Goal: Transaction & Acquisition: Purchase product/service

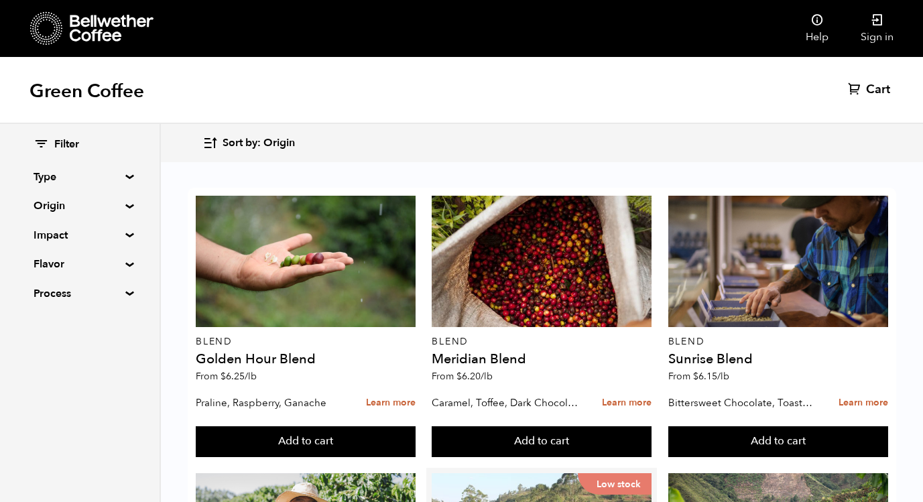
scroll to position [80, 0]
click at [126, 202] on div "Filter Type Blend Single Origin Decaf Seasonal Year Round Origin Blend [GEOGRAP…" at bounding box center [80, 219] width 160 height 191
click at [126, 207] on summary "Origin" at bounding box center [80, 206] width 93 height 16
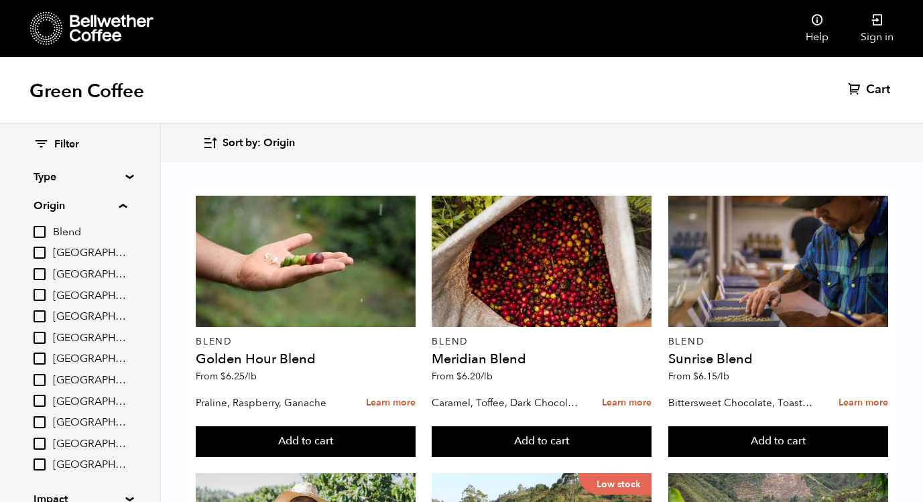
scroll to position [123, 0]
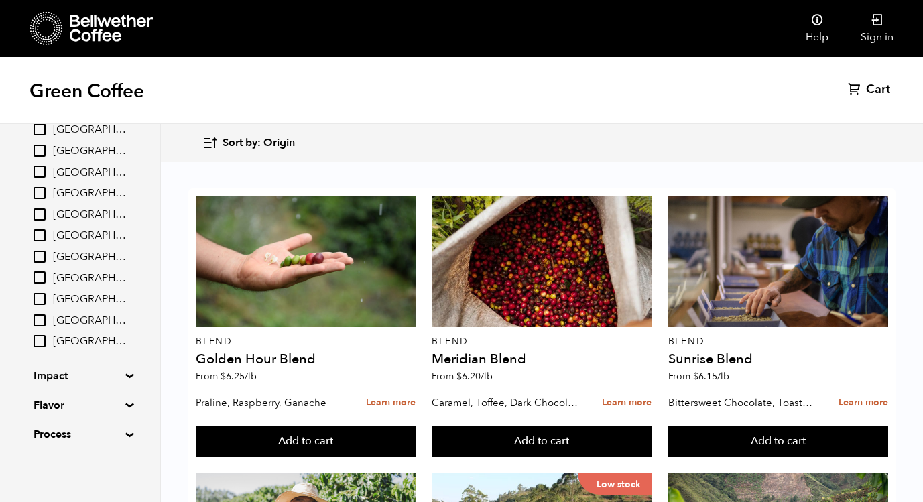
click at [42, 236] on input "[GEOGRAPHIC_DATA]" at bounding box center [40, 235] width 12 height 12
checkbox input "true"
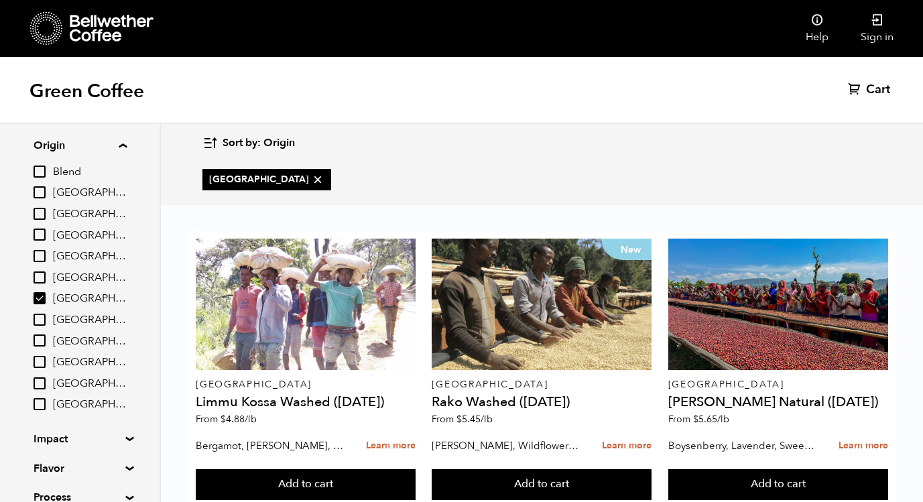
scroll to position [62, 0]
click at [44, 400] on input "[GEOGRAPHIC_DATA]" at bounding box center [40, 402] width 12 height 12
checkbox input "true"
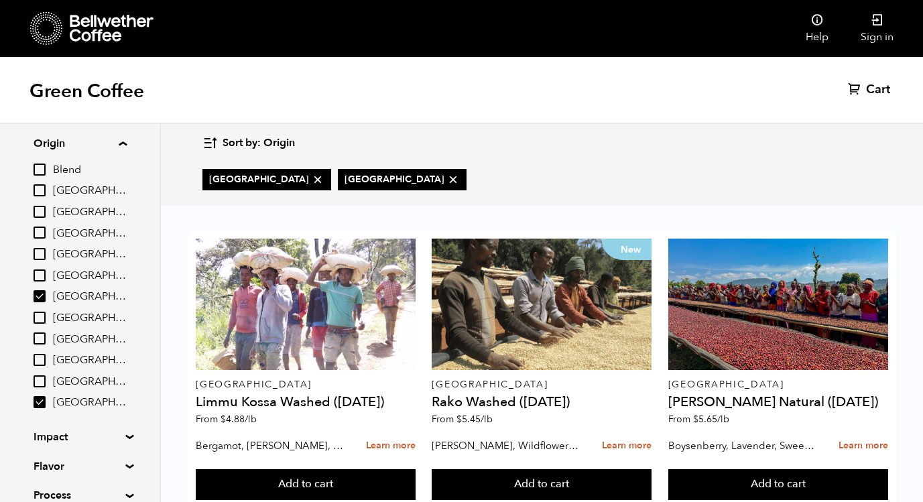
scroll to position [74, 0]
click at [39, 315] on input "[GEOGRAPHIC_DATA]" at bounding box center [40, 318] width 12 height 12
checkbox input "true"
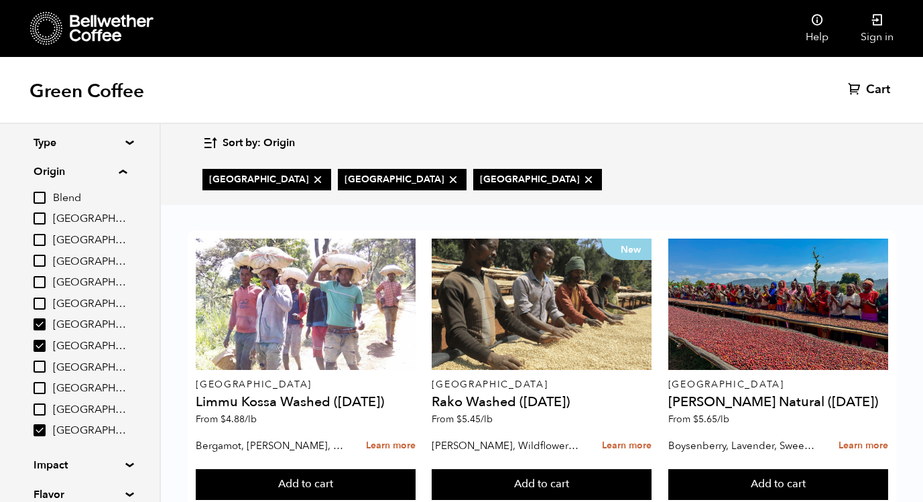
scroll to position [18, 0]
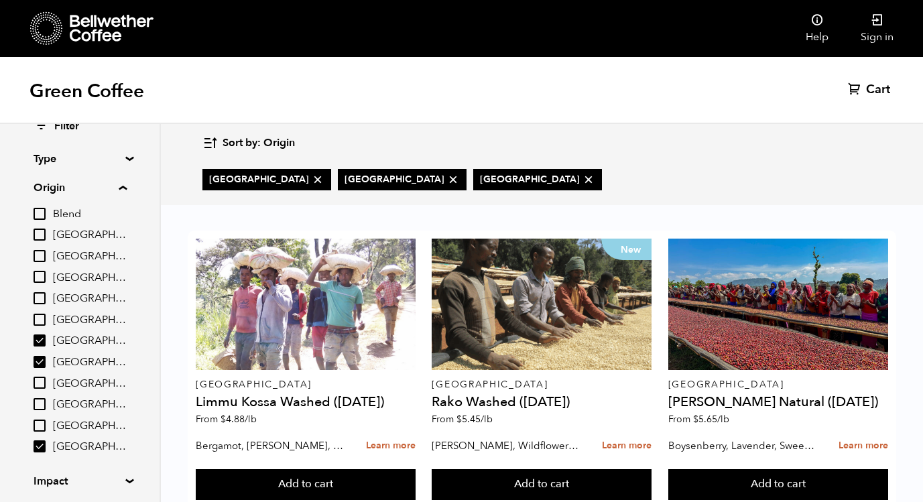
click at [44, 319] on input "El Salvador" at bounding box center [40, 320] width 12 height 12
checkbox input "true"
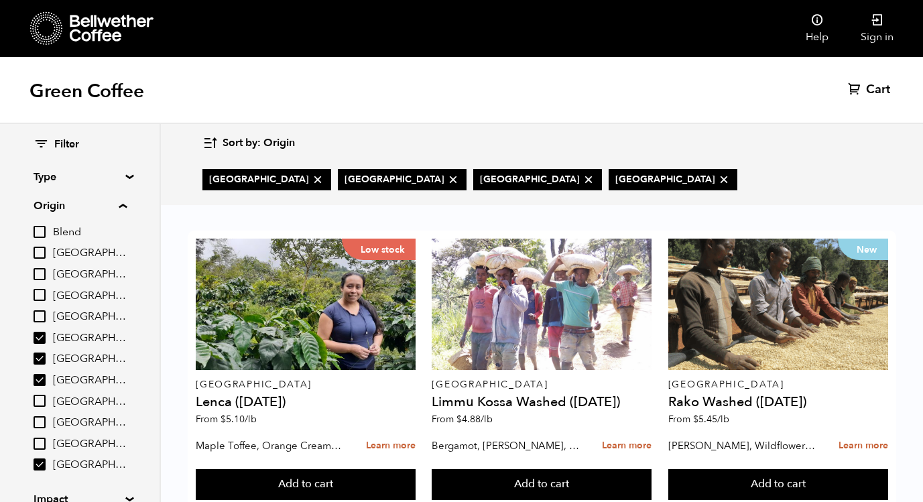
scroll to position [0, 0]
click at [42, 231] on input "Blend" at bounding box center [40, 232] width 12 height 12
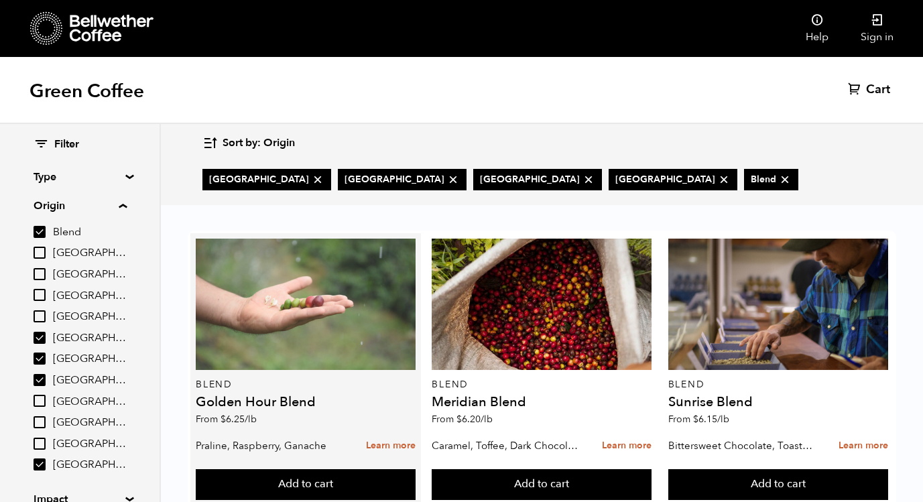
scroll to position [64, 0]
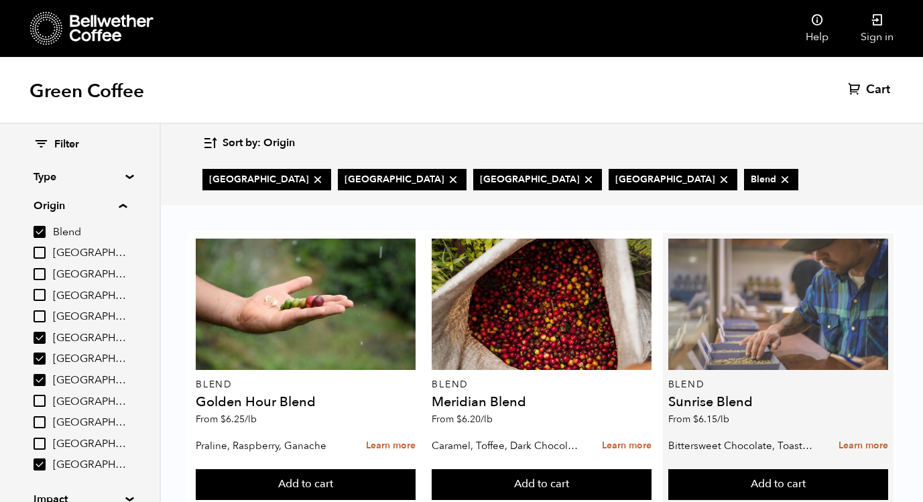
click at [717, 284] on div at bounding box center [779, 304] width 220 height 131
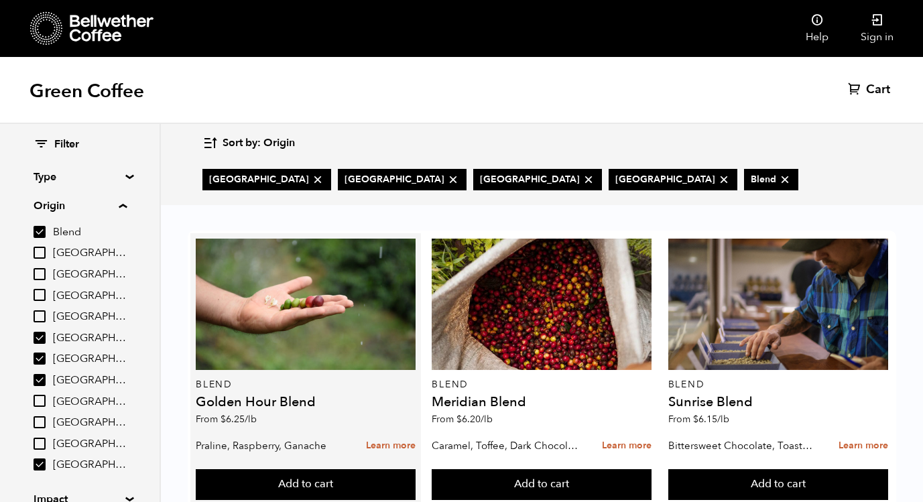
scroll to position [68, 0]
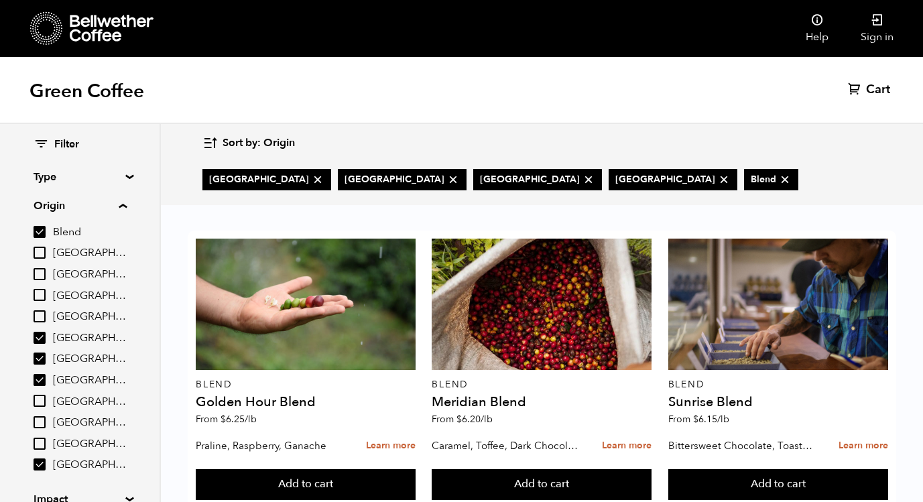
click at [41, 228] on input "Blend" at bounding box center [40, 232] width 12 height 12
checkbox input "false"
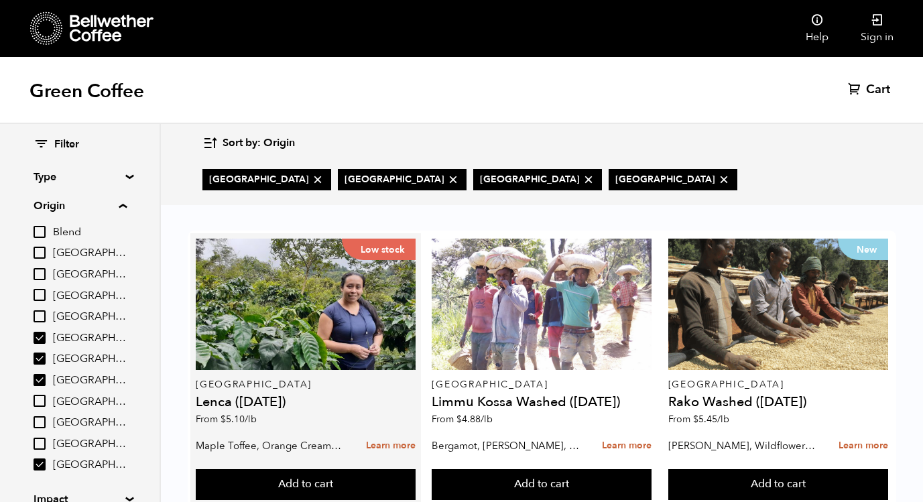
click at [327, 415] on p "From $ 5.10 /lb" at bounding box center [306, 419] width 220 height 9
click at [372, 396] on h4 "Lenca (SEP 24)" at bounding box center [306, 402] width 220 height 13
click at [367, 432] on link "Learn more" at bounding box center [391, 446] width 50 height 29
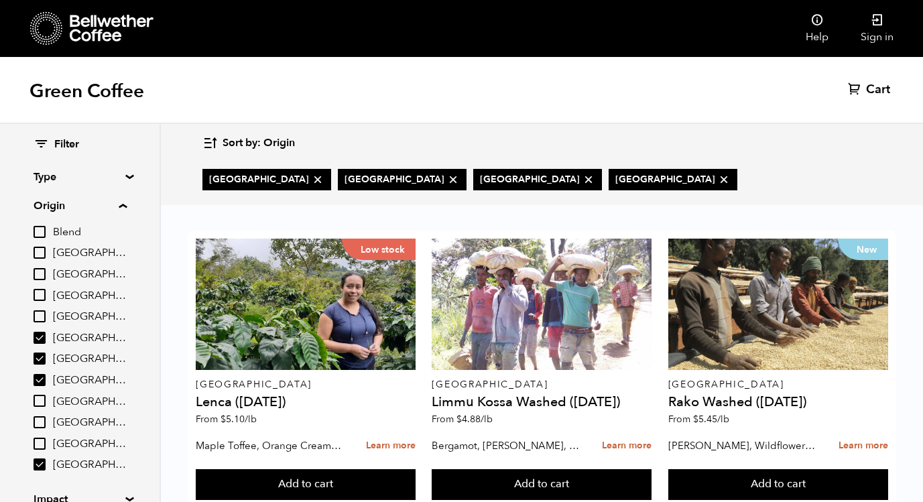
scroll to position [391, 0]
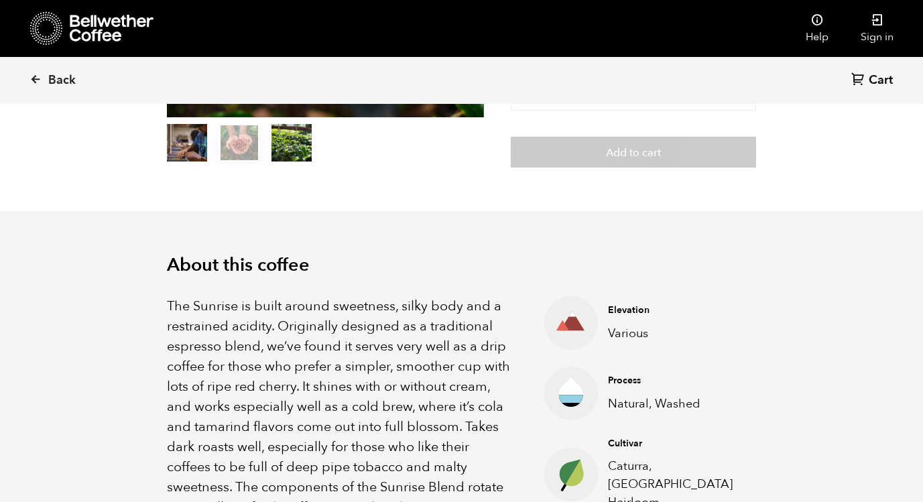
scroll to position [419, 0]
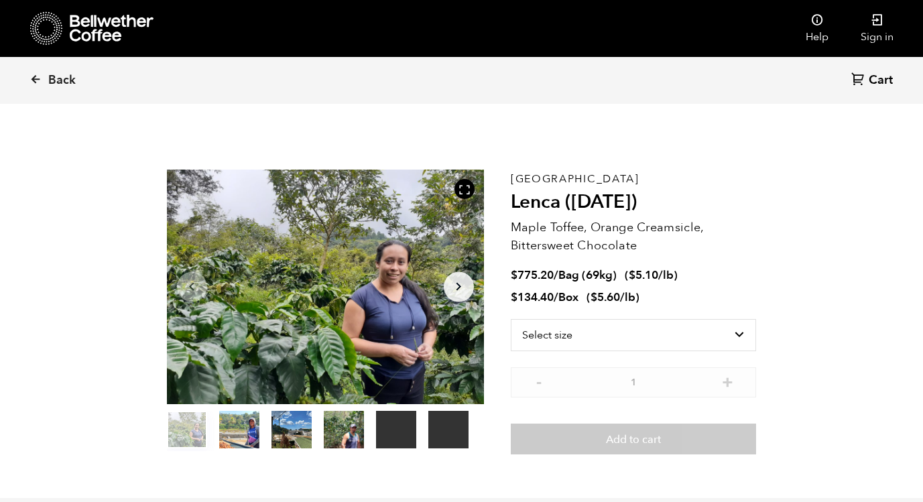
scroll to position [583, 574]
click at [630, 335] on select "Select size Bag (69kg) (152 lbs) Box (24 lbs)" at bounding box center [634, 335] width 246 height 32
click at [738, 334] on select "Select size Bag (69kg) (152 lbs) Box (24 lbs)" at bounding box center [634, 335] width 246 height 32
click at [740, 334] on select "Select size Bag (69kg) (152 lbs) Box (24 lbs)" at bounding box center [634, 335] width 246 height 32
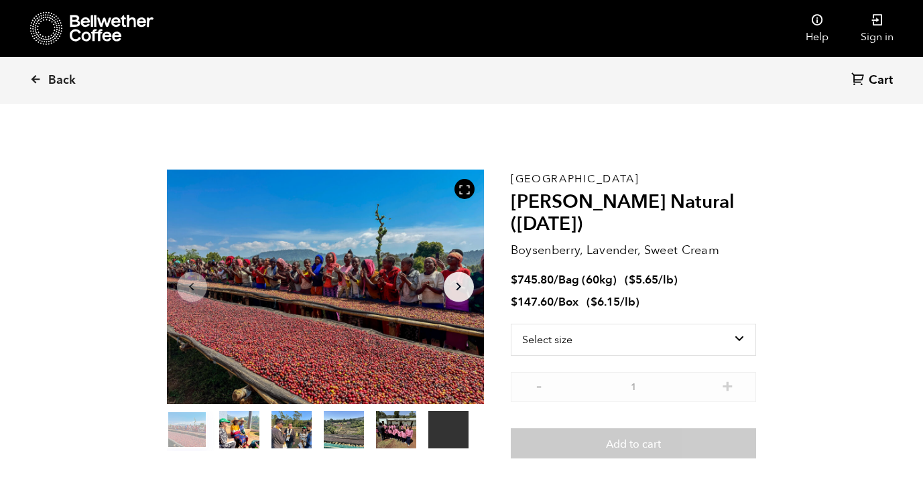
scroll to position [583, 574]
click at [556, 336] on select "Select size Bag (60kg) (132 lbs) Box (24 lbs)" at bounding box center [634, 340] width 246 height 32
select select "bag-3"
click at [511, 324] on select "Select size Bag (60kg) (132 lbs) Box (24 lbs)" at bounding box center [634, 340] width 246 height 32
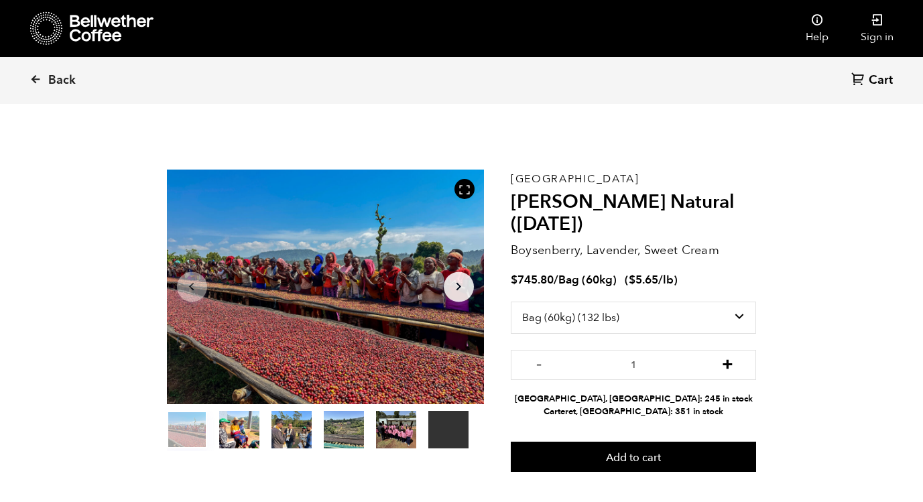
click at [732, 361] on button "+" at bounding box center [727, 363] width 17 height 13
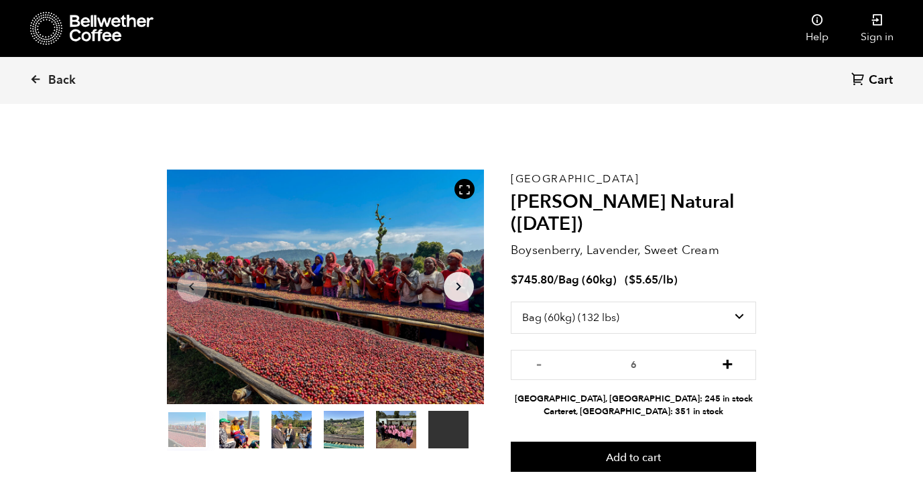
click at [732, 361] on button "+" at bounding box center [727, 363] width 17 height 13
click at [729, 364] on button "+" at bounding box center [727, 363] width 17 height 13
type input "10"
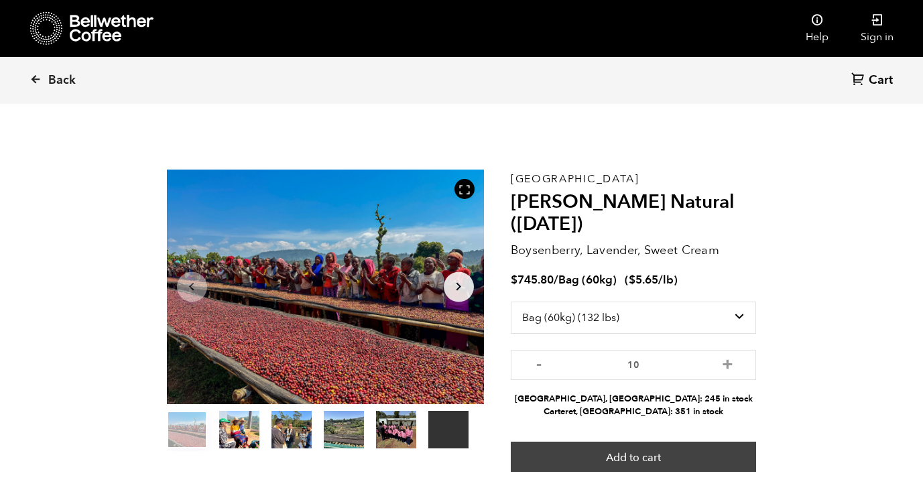
click at [558, 458] on button "Add to cart" at bounding box center [634, 457] width 246 height 31
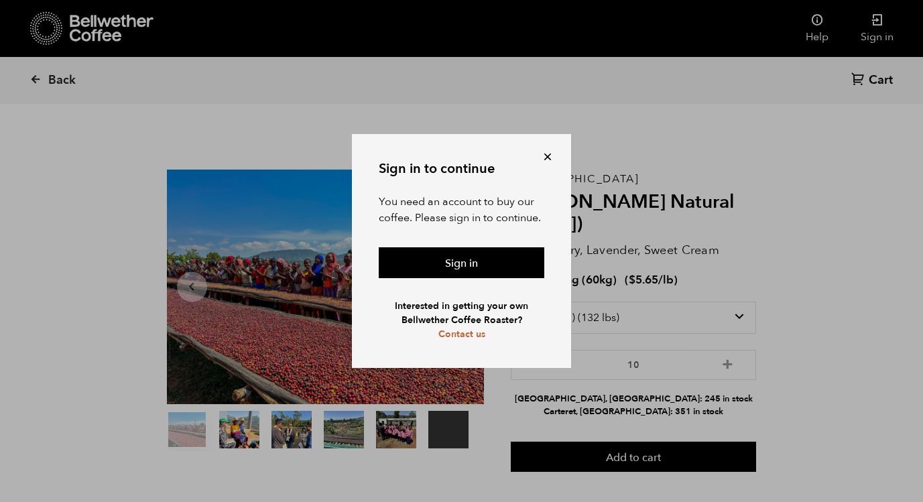
click at [549, 154] on button at bounding box center [547, 156] width 13 height 13
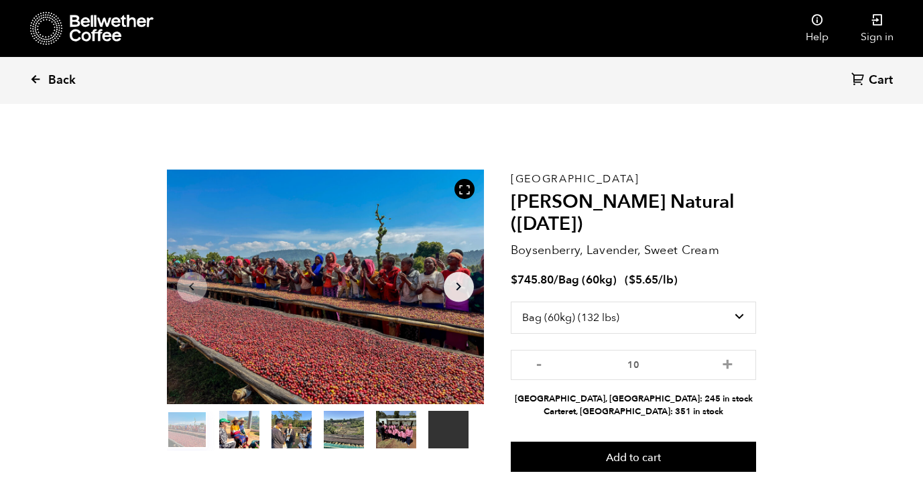
click at [30, 80] on icon at bounding box center [36, 79] width 12 height 12
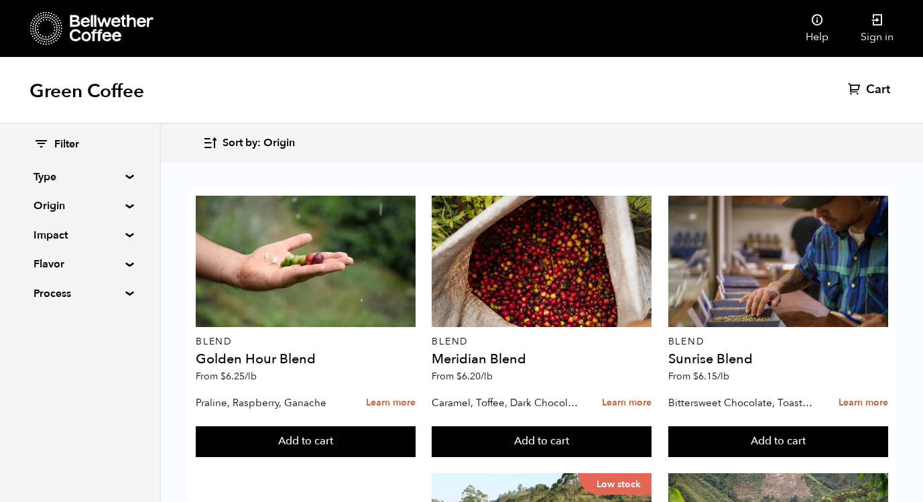
scroll to position [493, 0]
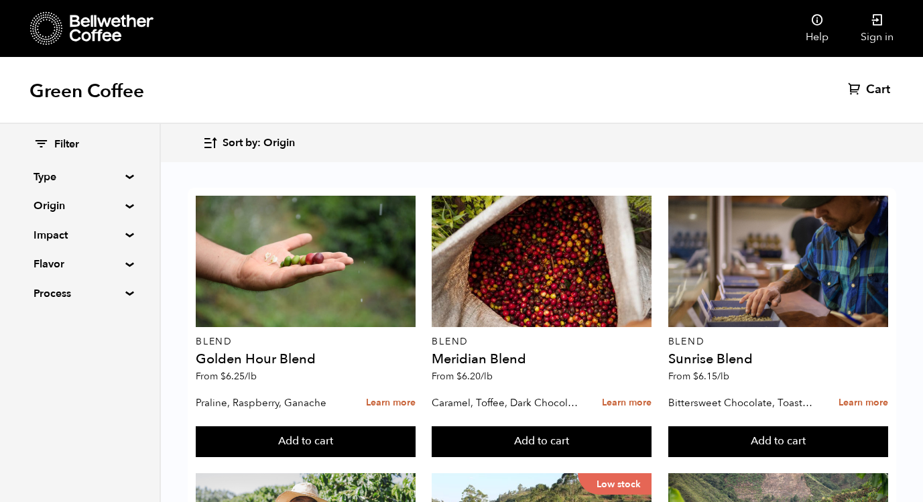
click at [124, 203] on summary "Origin" at bounding box center [80, 206] width 93 height 16
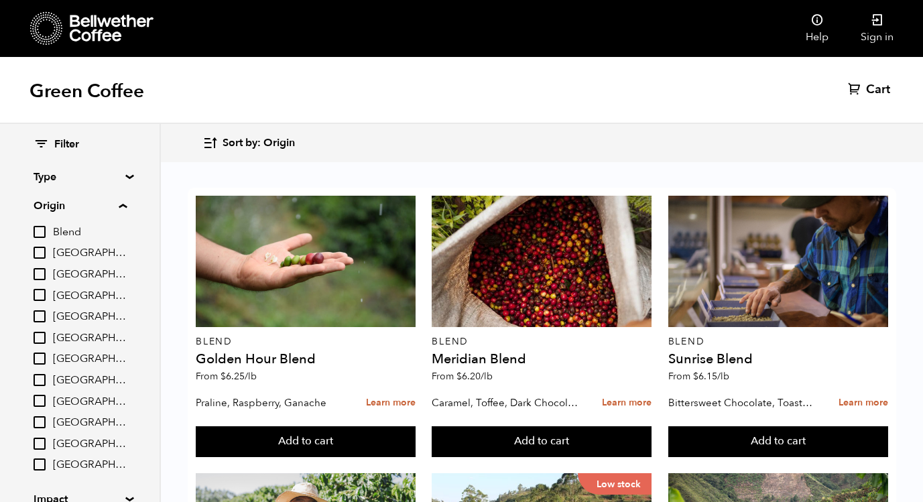
click at [42, 362] on input "[GEOGRAPHIC_DATA]" at bounding box center [40, 359] width 12 height 12
checkbox input "true"
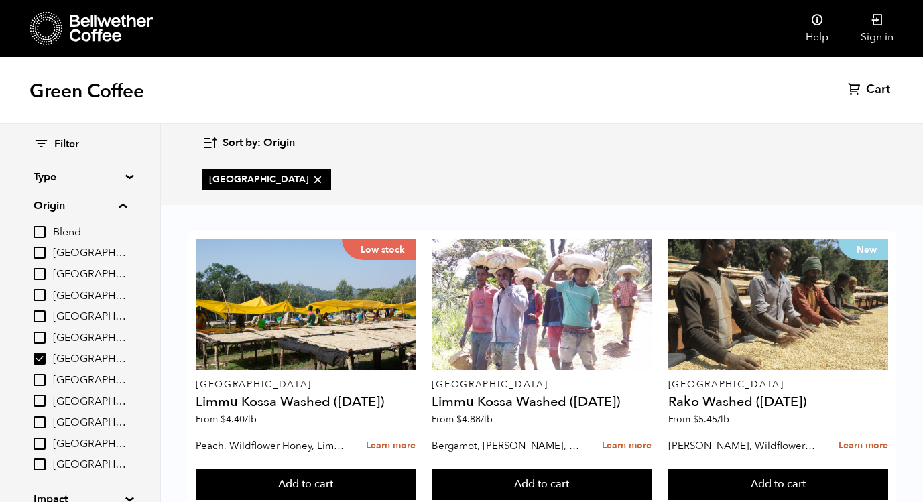
scroll to position [317, 0]
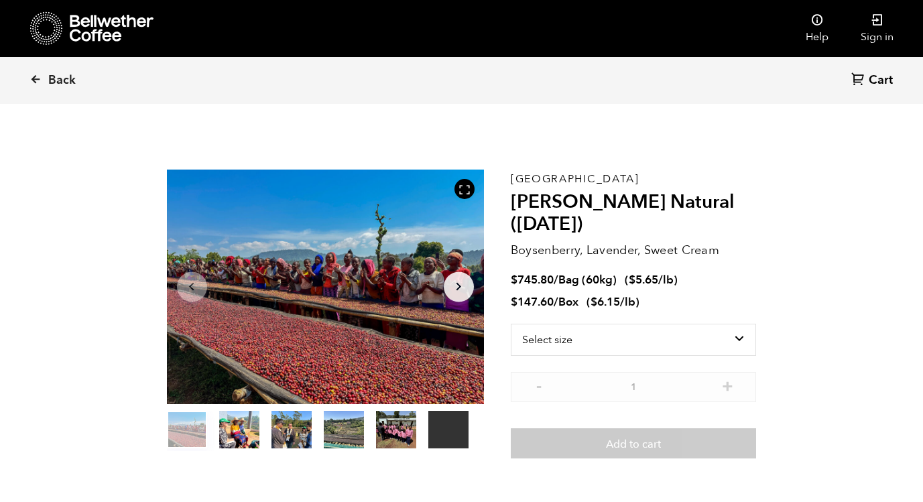
scroll to position [583, 574]
click at [607, 333] on select "Select size Bag (60kg) (132 lbs) Box (24 lbs)" at bounding box center [634, 340] width 246 height 32
